Goal: Task Accomplishment & Management: Manage account settings

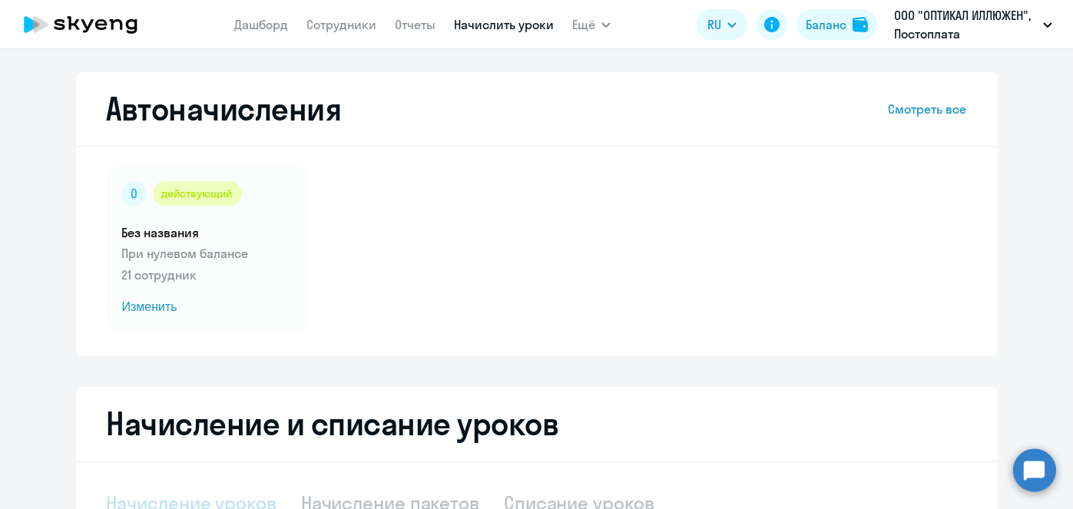
select select "10"
click at [149, 309] on span "Изменить" at bounding box center [207, 307] width 171 height 18
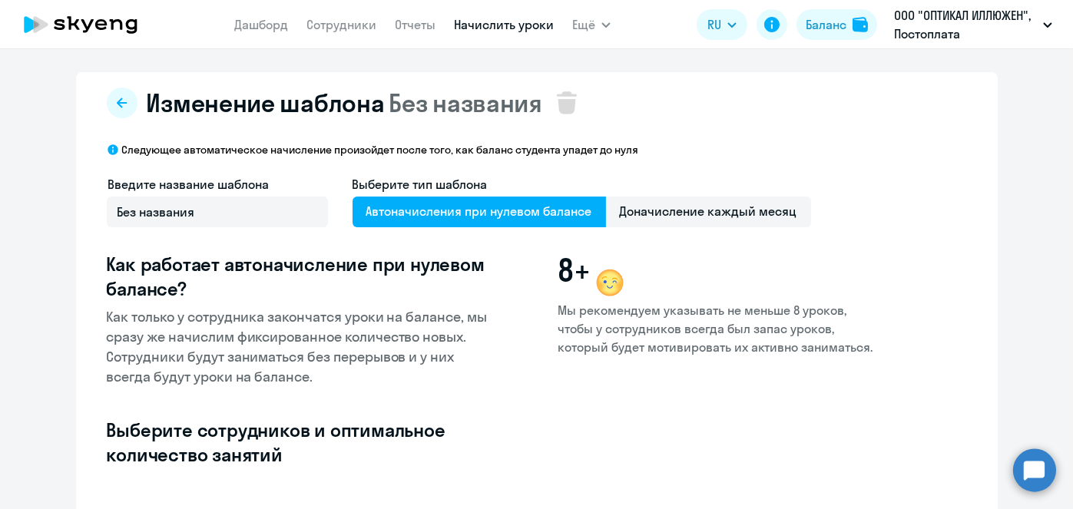
select select "10"
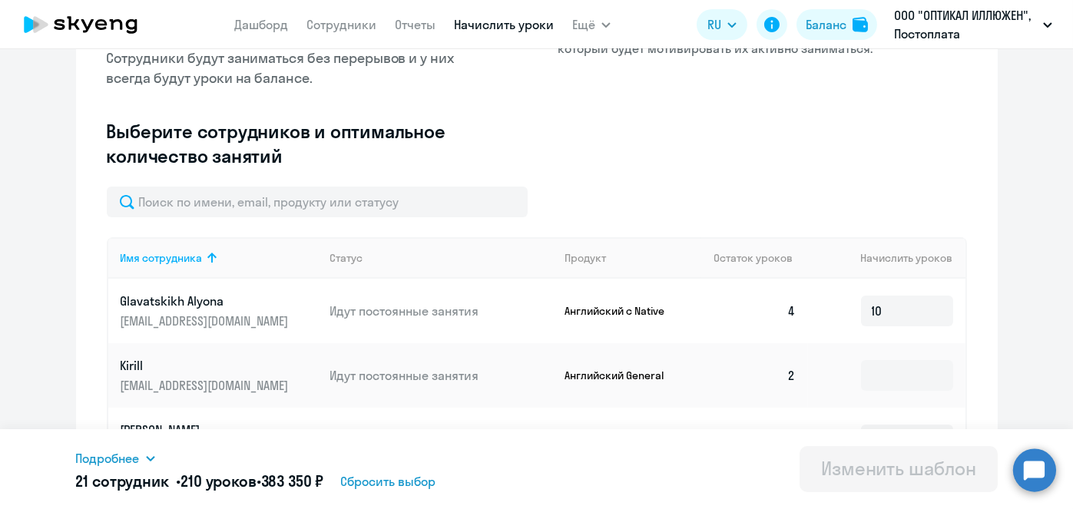
scroll to position [301, 0]
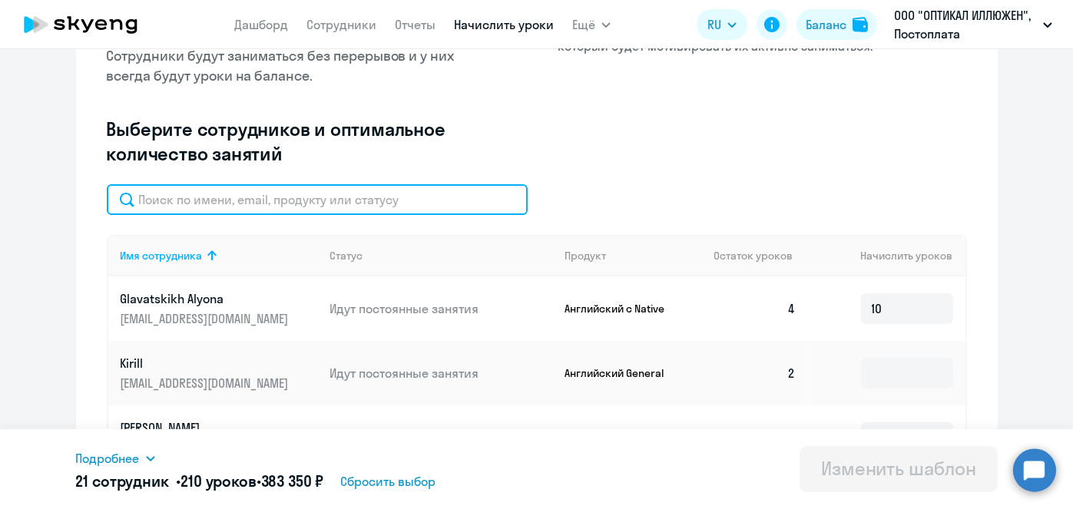
click at [451, 199] on input "text" at bounding box center [317, 199] width 421 height 31
paste input "[PERSON_NAME]"
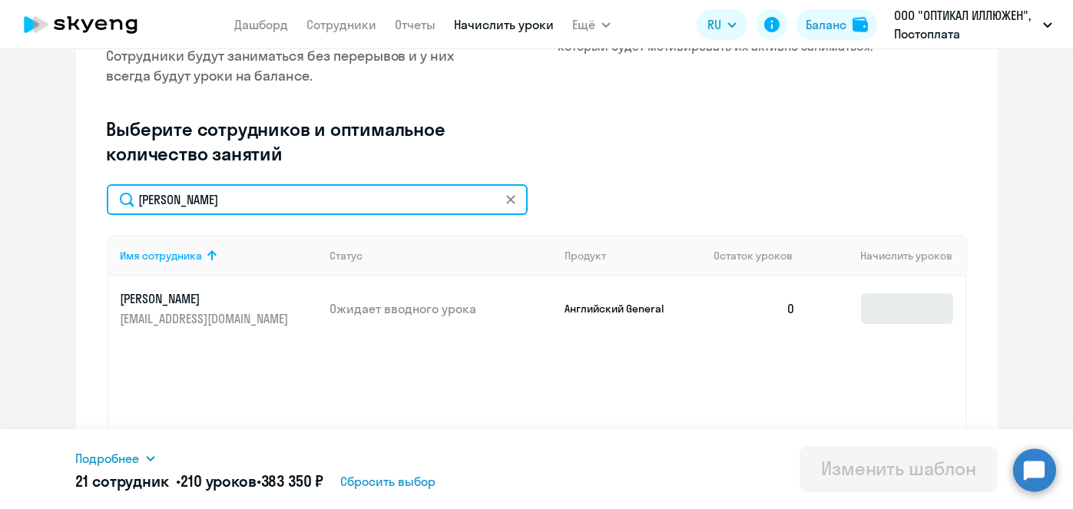
type input "[PERSON_NAME]"
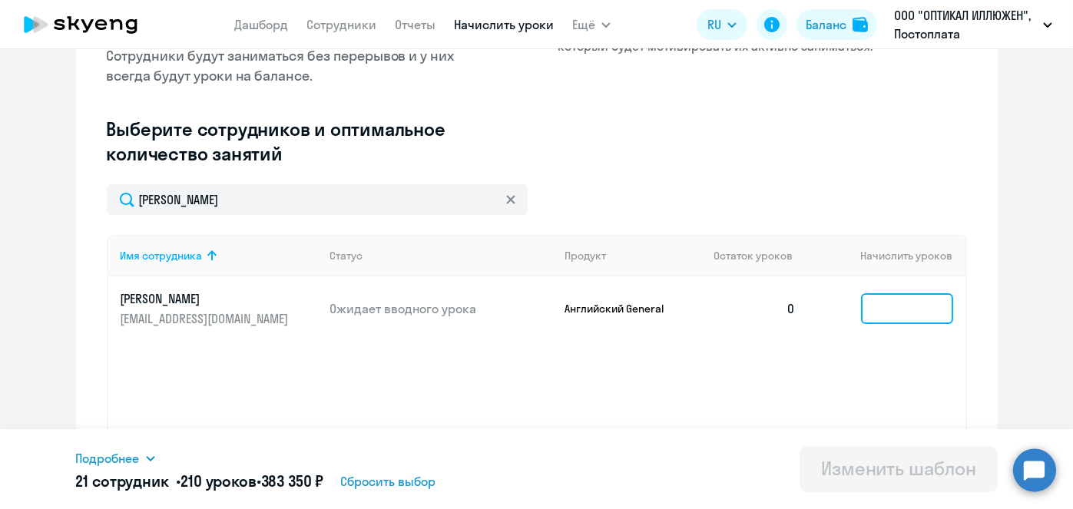
click at [864, 309] on input at bounding box center [907, 308] width 92 height 31
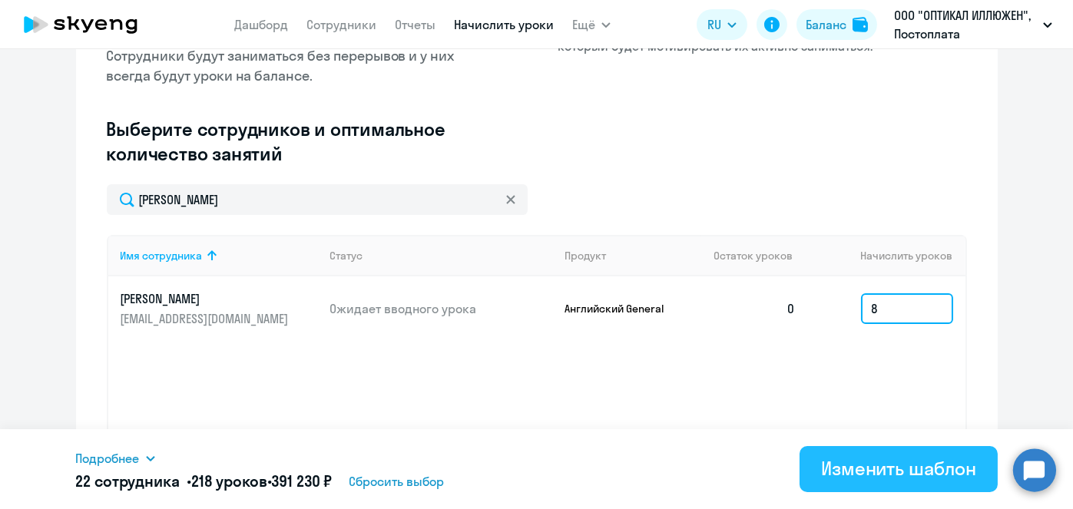
type input "8"
click at [847, 459] on div "Изменить шаблон" at bounding box center [898, 468] width 155 height 25
